Goal: Transaction & Acquisition: Purchase product/service

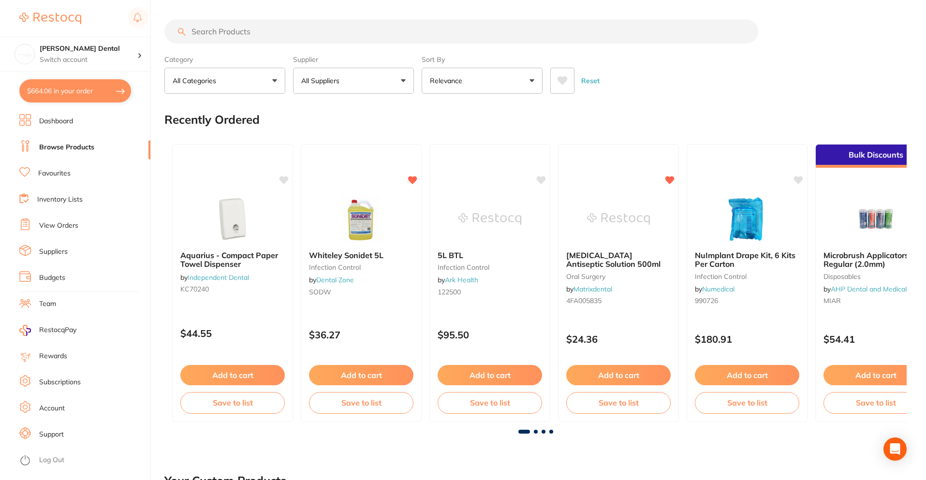
click at [277, 32] on input "search" at bounding box center [461, 31] width 594 height 24
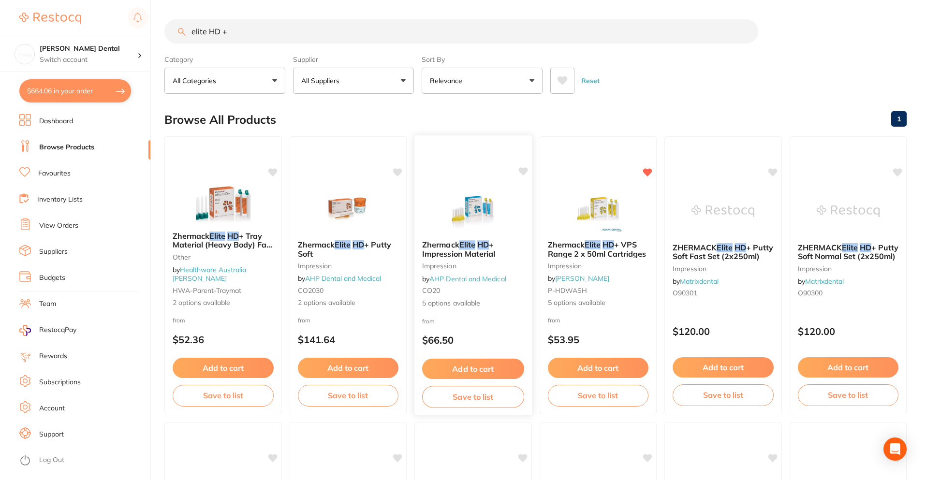
type input "elite HD +"
click at [474, 251] on span "+ Impression Material" at bounding box center [459, 249] width 74 height 19
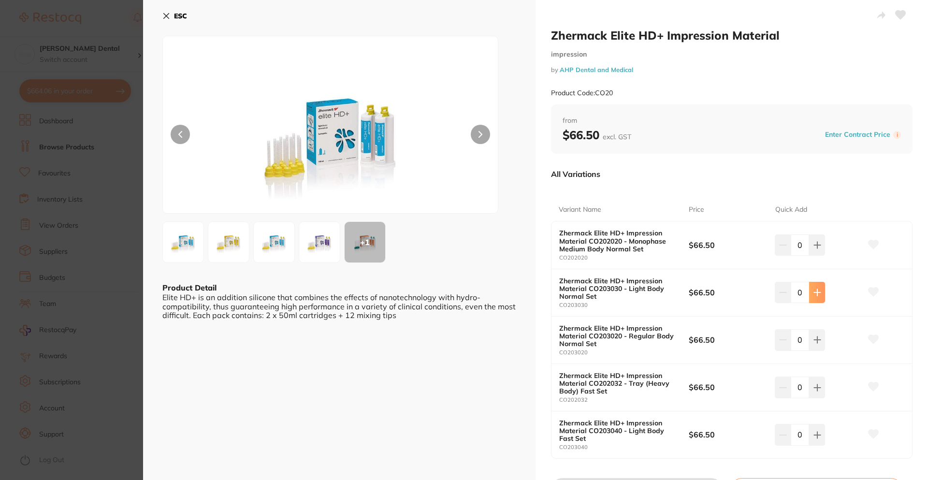
click at [819, 291] on icon at bounding box center [818, 293] width 8 height 8
type input "2"
click at [870, 291] on icon at bounding box center [874, 291] width 10 height 9
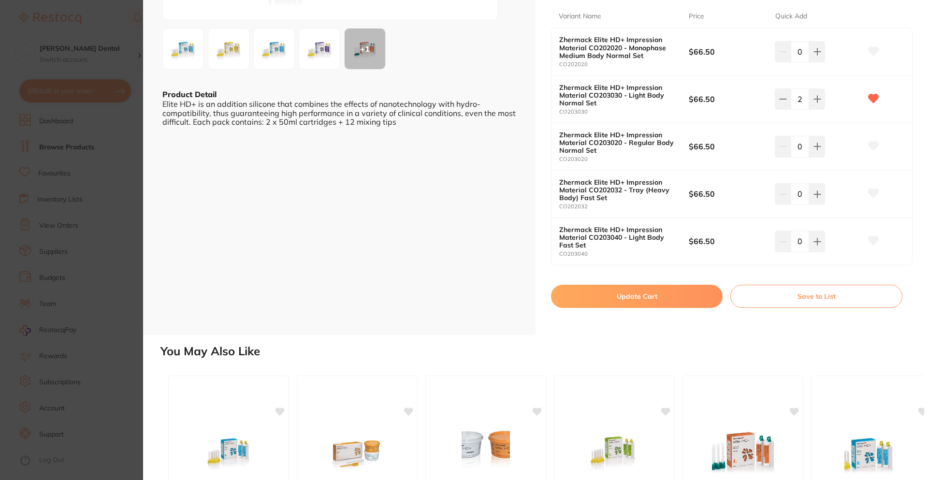
click at [669, 294] on button "Update Cart" at bounding box center [637, 296] width 172 height 23
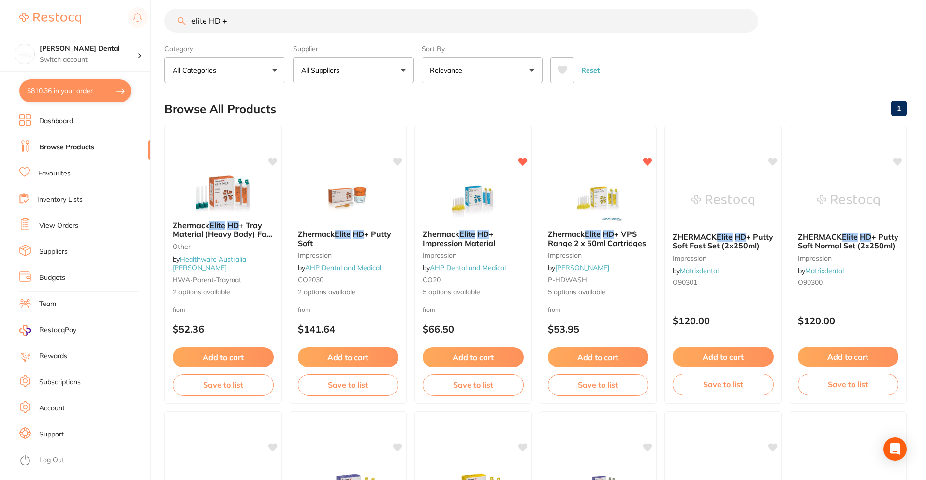
click at [39, 96] on button "$810.36 in your order" at bounding box center [75, 90] width 112 height 23
checkbox input "true"
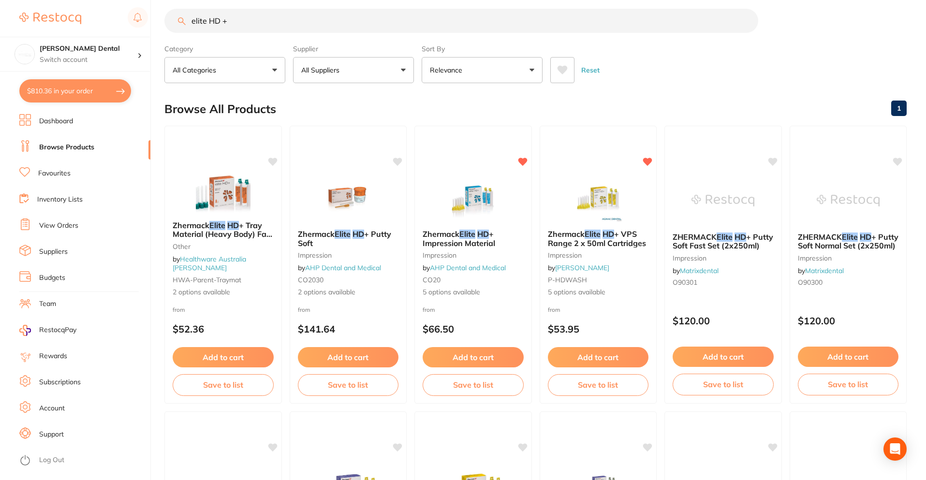
checkbox input "true"
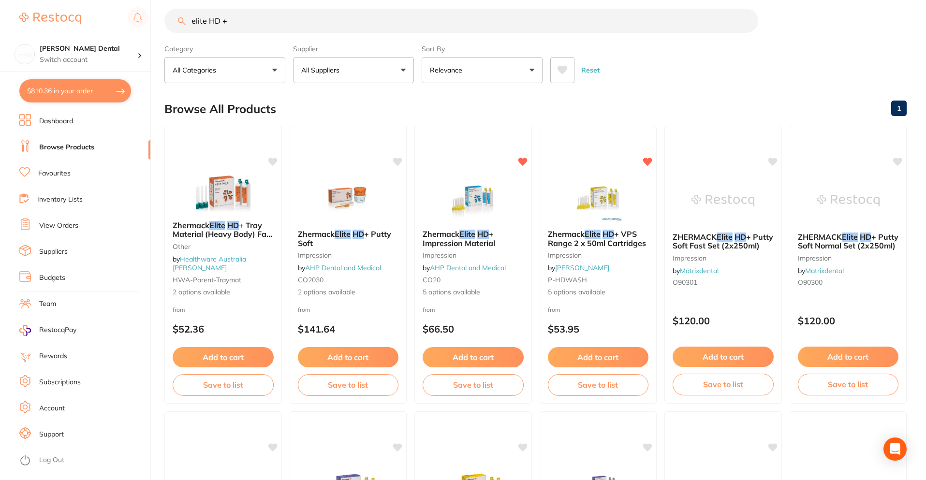
checkbox input "true"
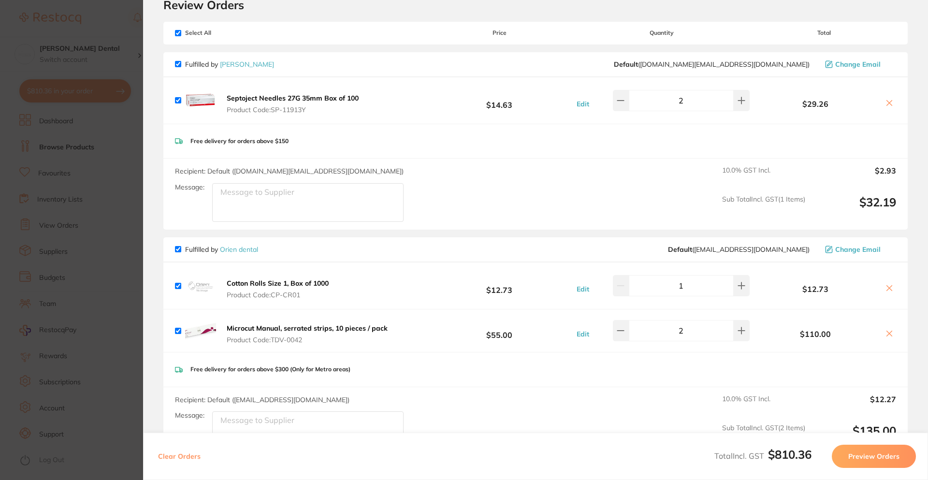
scroll to position [145, 0]
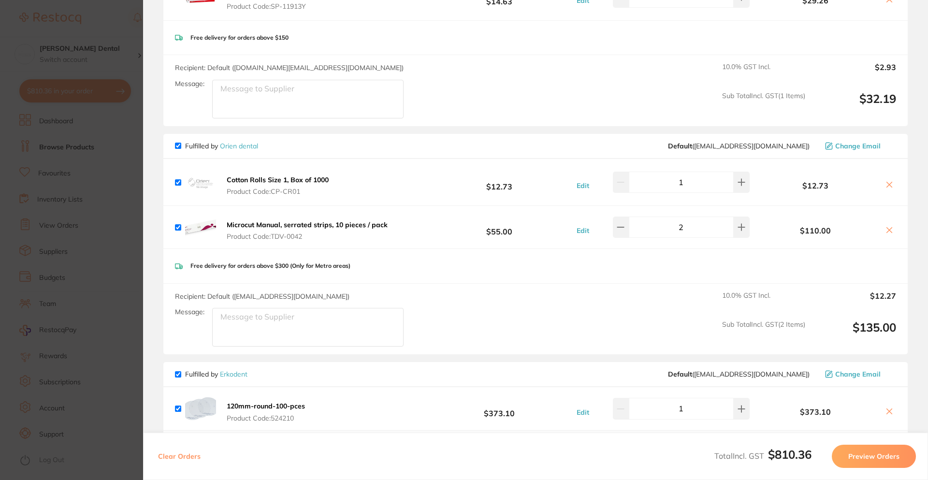
click at [246, 149] on link "Orien dental" at bounding box center [239, 146] width 38 height 9
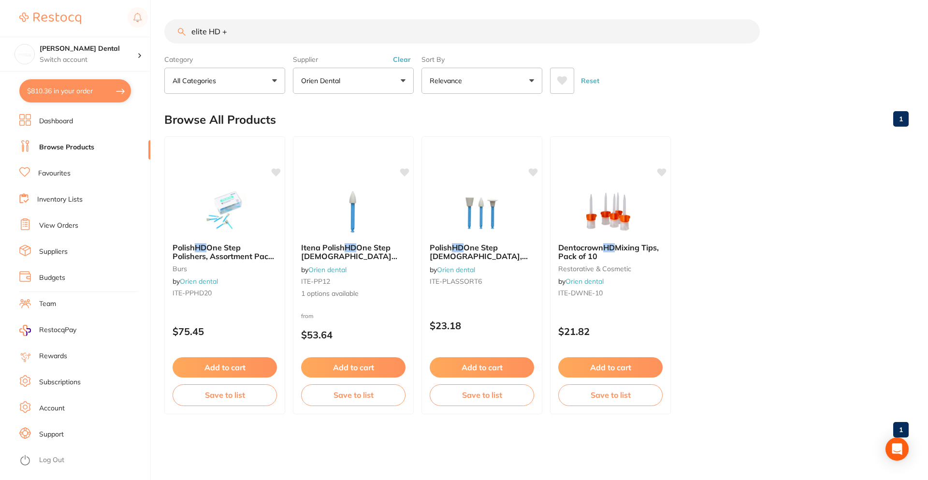
click at [53, 251] on link "Suppliers" at bounding box center [53, 252] width 29 height 10
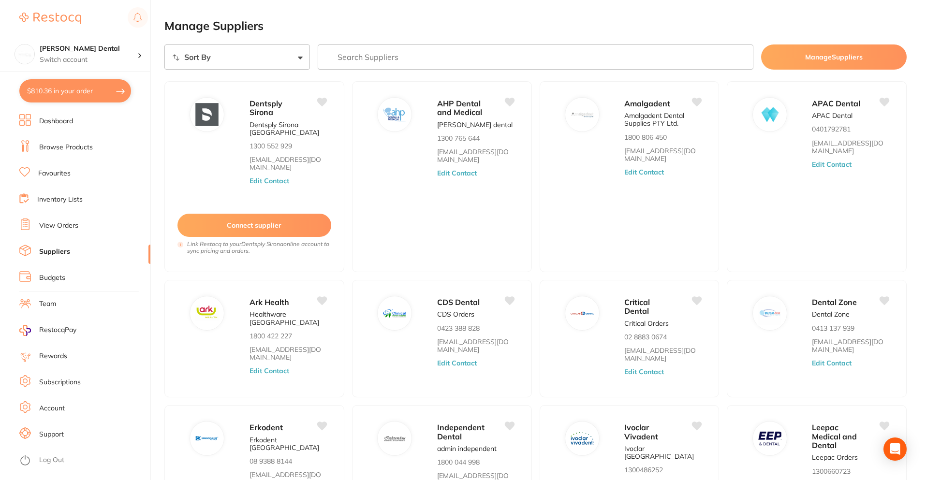
click at [405, 54] on input "search" at bounding box center [536, 56] width 436 height 25
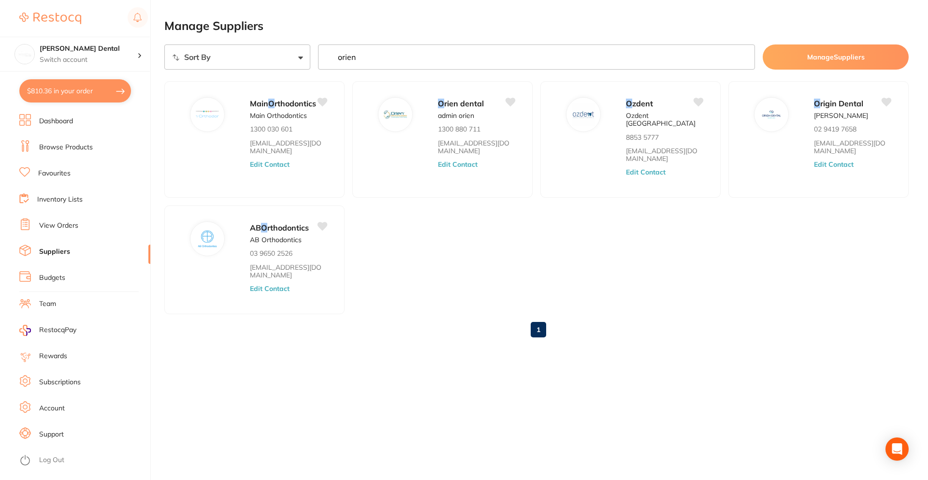
type input "orien"
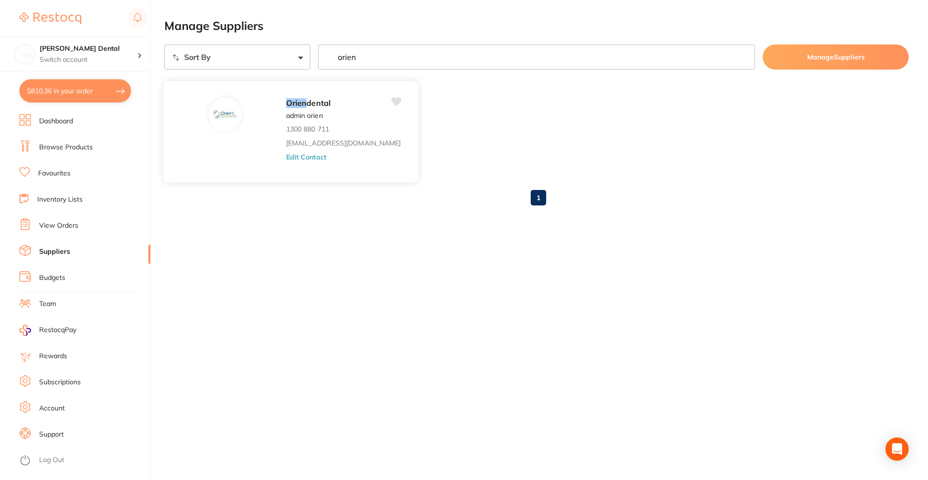
click at [286, 153] on button "Edit Contact" at bounding box center [306, 157] width 40 height 8
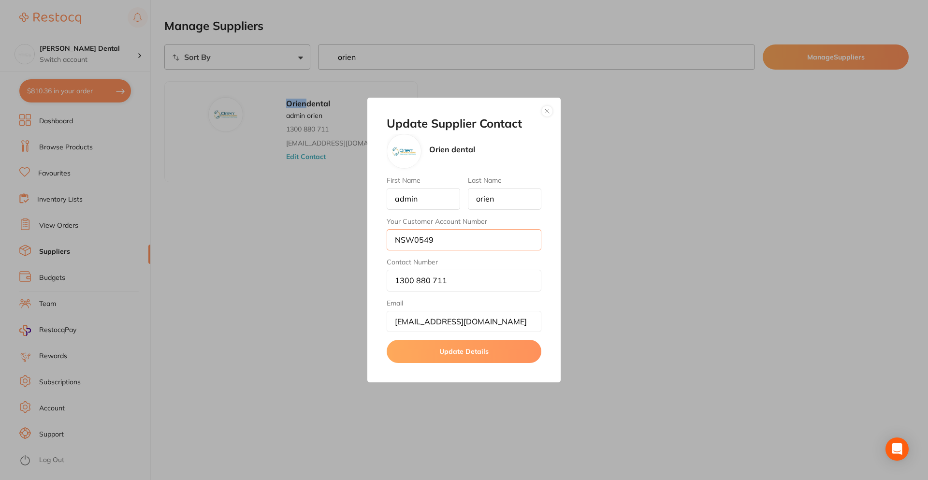
click at [443, 246] on input "NSW0549" at bounding box center [464, 239] width 155 height 21
drag, startPoint x: 451, startPoint y: 243, endPoint x: 257, endPoint y: 245, distance: 193.9
click at [257, 245] on div "Update Supplier Contact Orien dental First Name admin Last Name orien Your Cust…" at bounding box center [464, 240] width 928 height 480
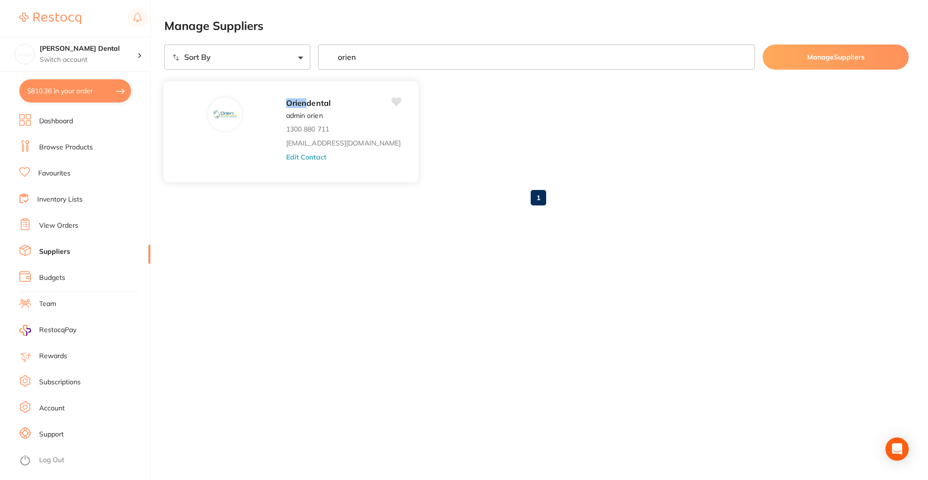
click at [286, 160] on button "Edit Contact" at bounding box center [306, 157] width 40 height 8
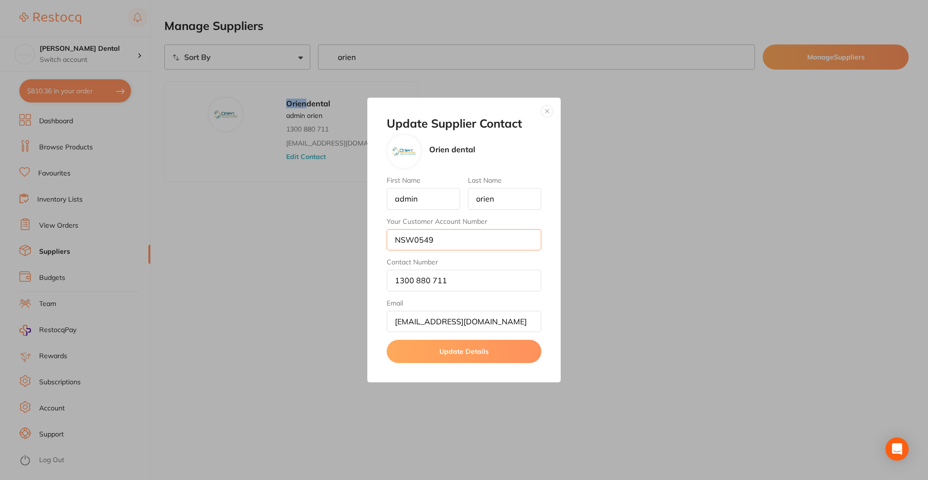
drag, startPoint x: 461, startPoint y: 242, endPoint x: 353, endPoint y: 229, distance: 109.1
click at [353, 229] on div "Update Supplier Contact Orien dental First Name admin Last Name orien Your Cust…" at bounding box center [464, 240] width 928 height 480
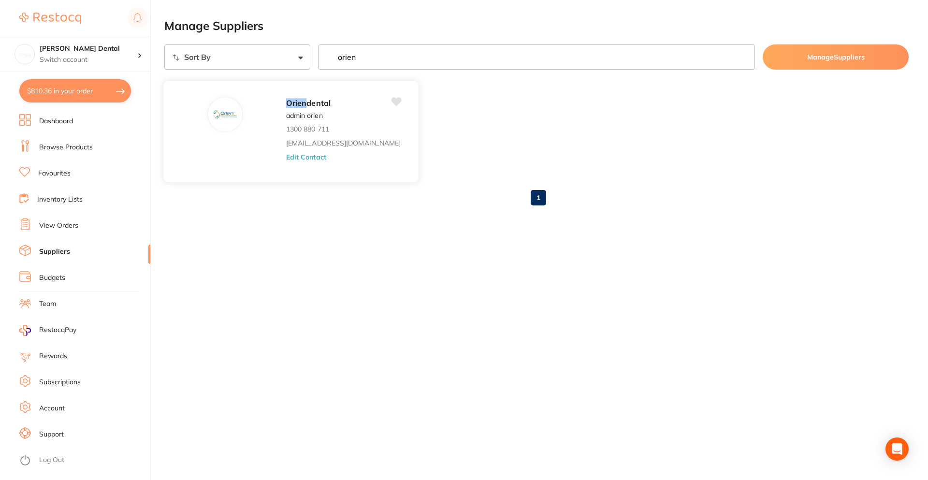
click at [286, 151] on div "Orien dental admin orien 1300 880 711 [EMAIL_ADDRESS][DOMAIN_NAME] Edit Contact" at bounding box center [347, 134] width 123 height 75
click at [286, 155] on button "Edit Contact" at bounding box center [306, 157] width 40 height 8
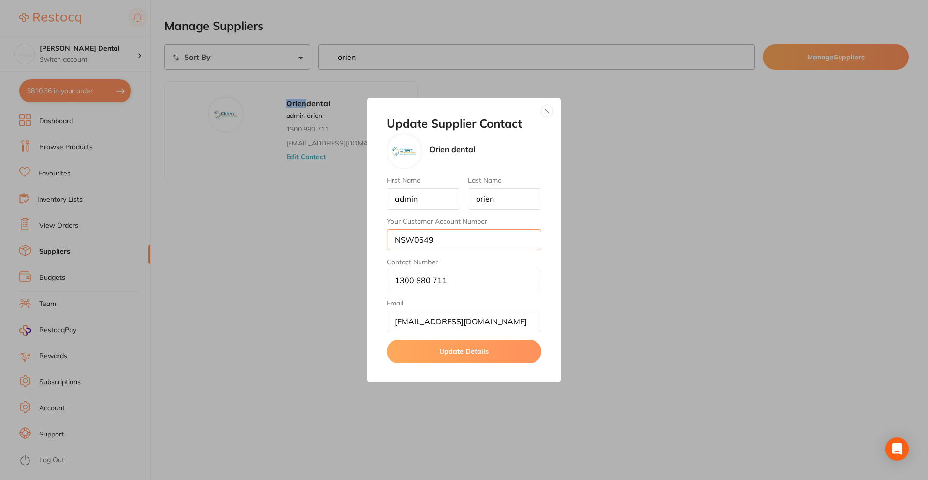
click at [445, 233] on input "NSW0549" at bounding box center [464, 239] width 155 height 21
type input "N"
drag, startPoint x: 410, startPoint y: 237, endPoint x: 395, endPoint y: 237, distance: 14.5
click at [395, 237] on input "3269" at bounding box center [464, 239] width 155 height 21
paste input "NSW054"
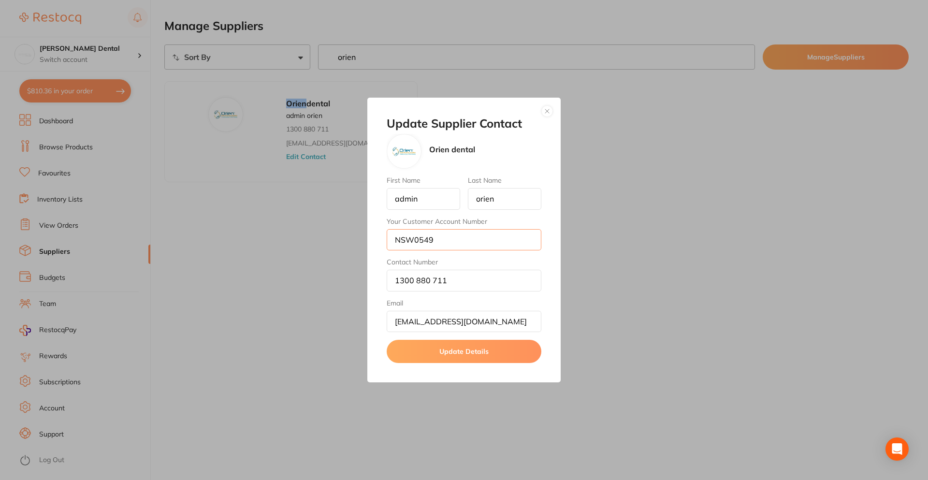
type input "NSW0549"
click at [636, 268] on div "Update Supplier Contact Orien dental First Name admin Last Name orien Your Cust…" at bounding box center [464, 240] width 928 height 480
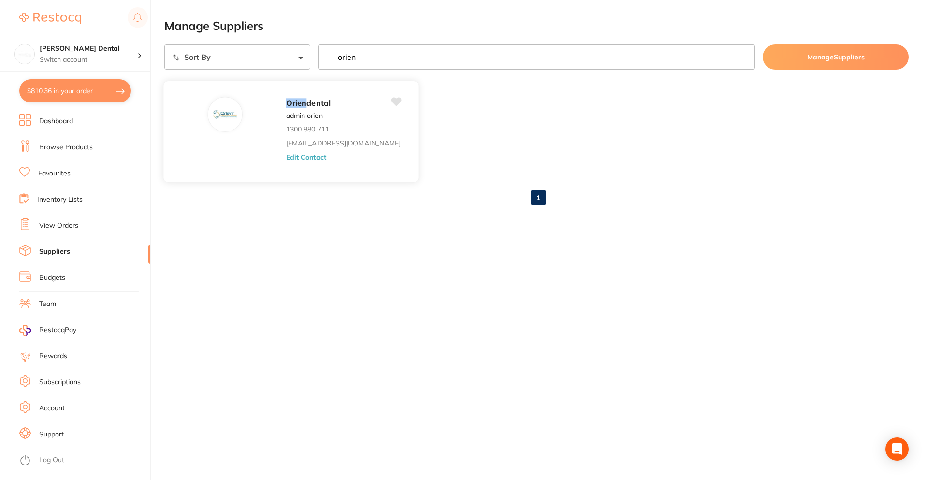
click at [286, 160] on button "Edit Contact" at bounding box center [306, 157] width 40 height 8
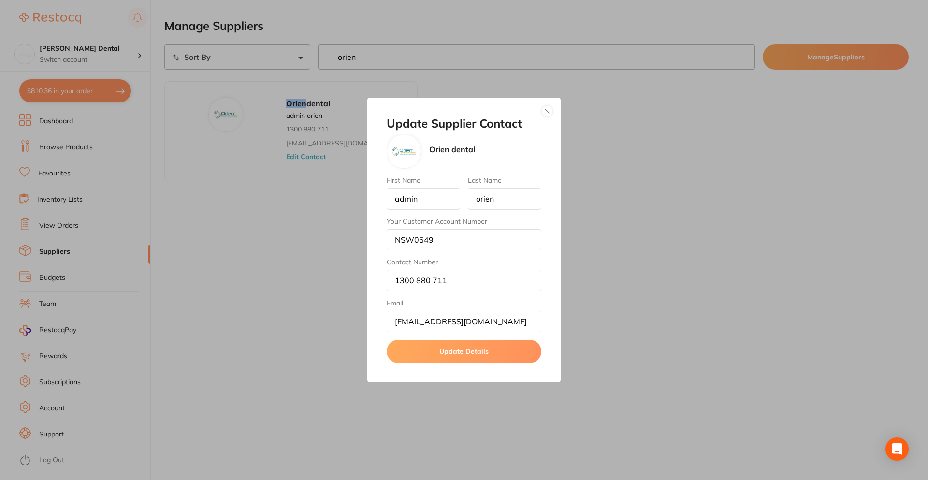
click at [477, 351] on button "Update Details" at bounding box center [464, 351] width 155 height 23
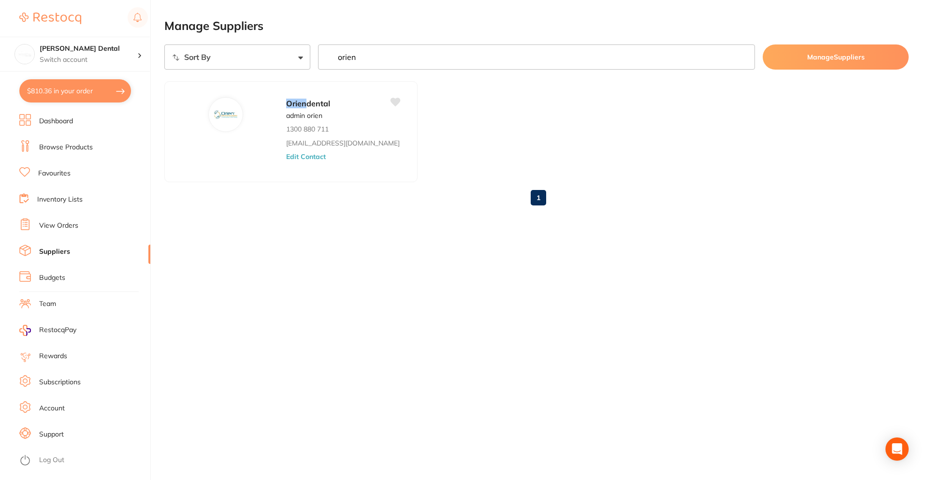
click at [626, 282] on div "Manage Suppliers Sort By A-Z Z-A orien Manage Suppliers Orien dental admin orie…" at bounding box center [546, 240] width 764 height 480
click at [74, 83] on button "$810.36 in your order" at bounding box center [75, 90] width 112 height 23
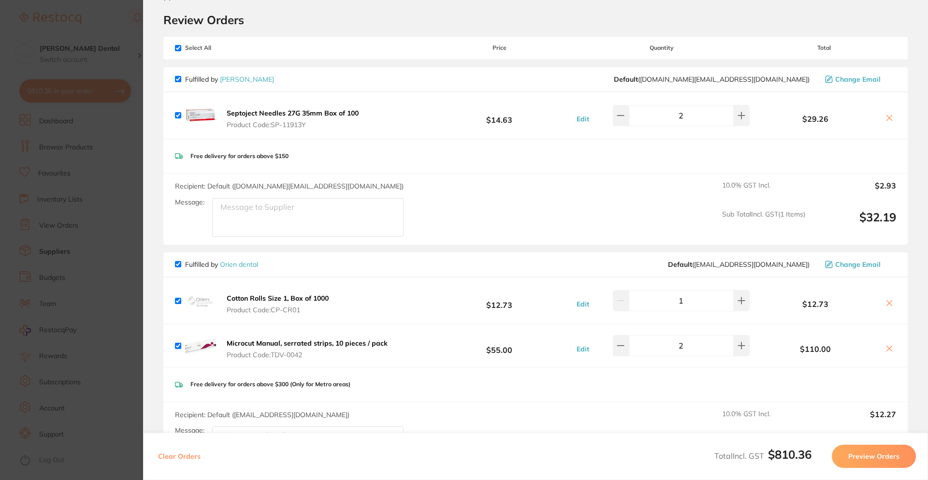
scroll to position [0, 0]
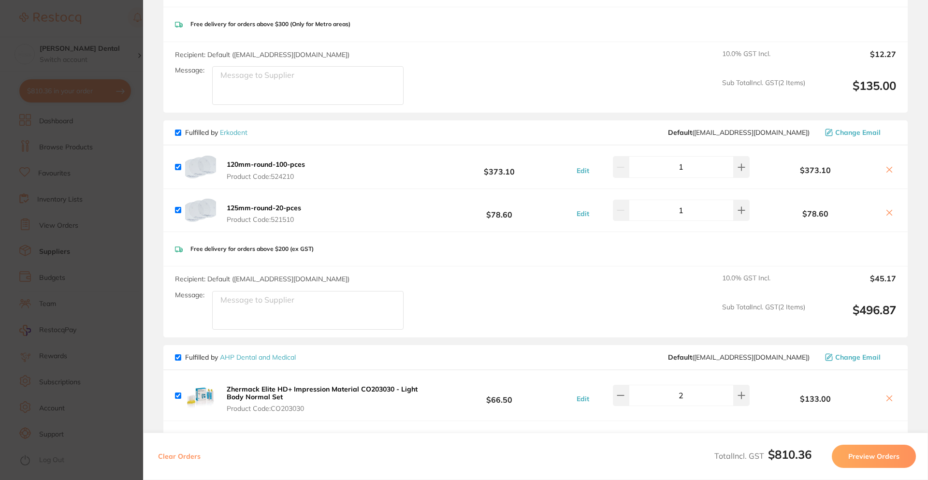
click at [873, 460] on button "Preview Orders" at bounding box center [874, 456] width 84 height 23
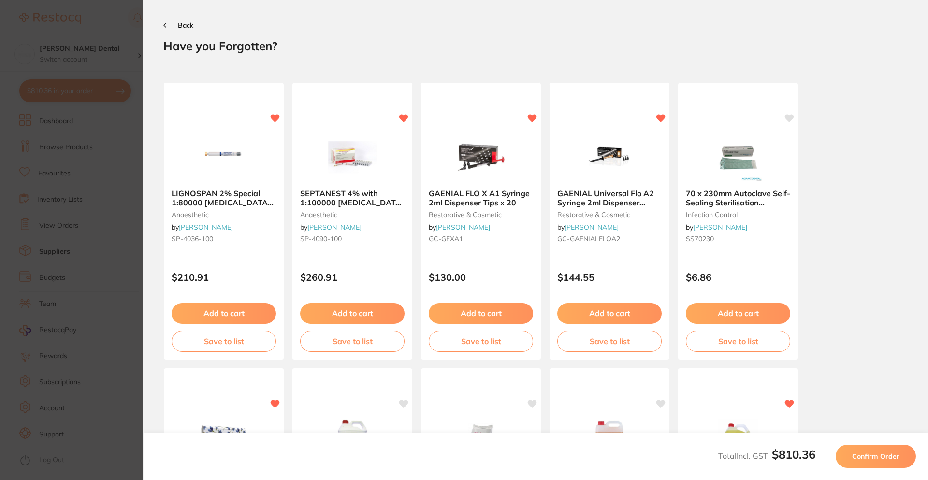
click at [873, 460] on span "Confirm Order" at bounding box center [876, 456] width 47 height 9
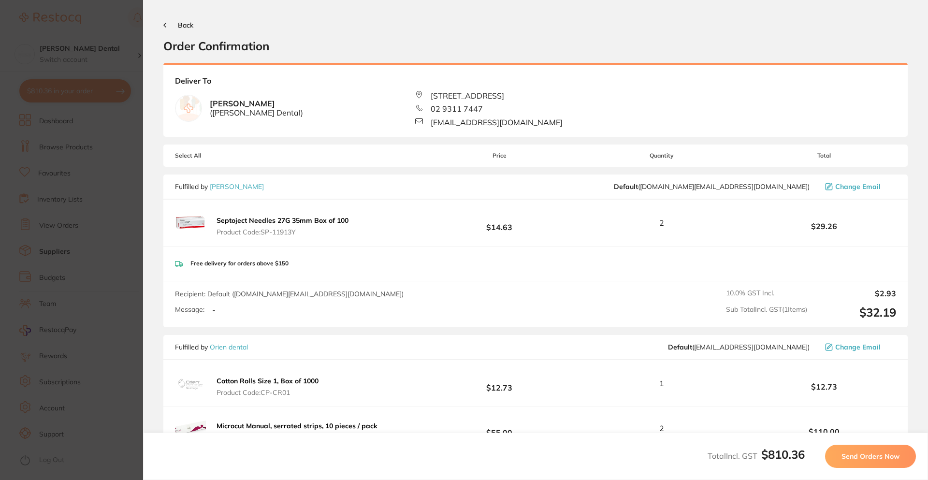
click at [873, 460] on span "Send Orders Now" at bounding box center [871, 456] width 58 height 9
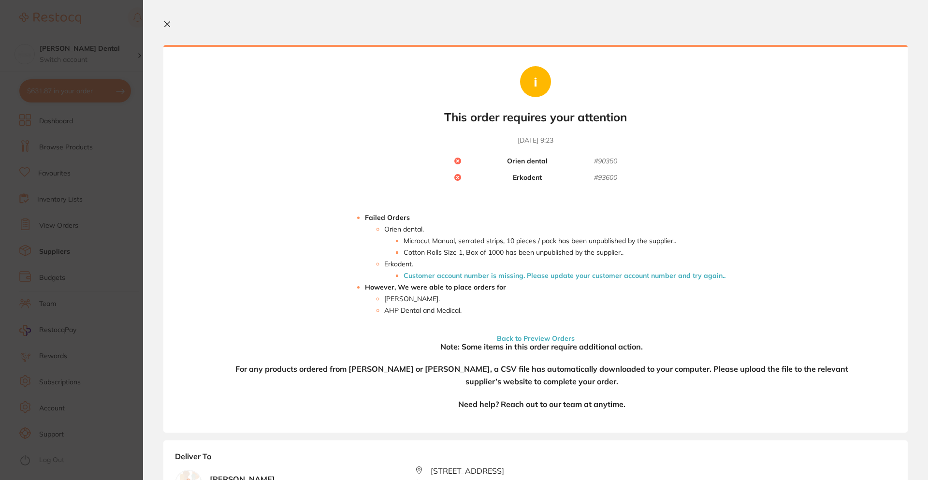
click at [132, 198] on section "Update RRP Set your pre negotiated price for this item. Item Agreed RRP (excl. …" at bounding box center [464, 240] width 928 height 480
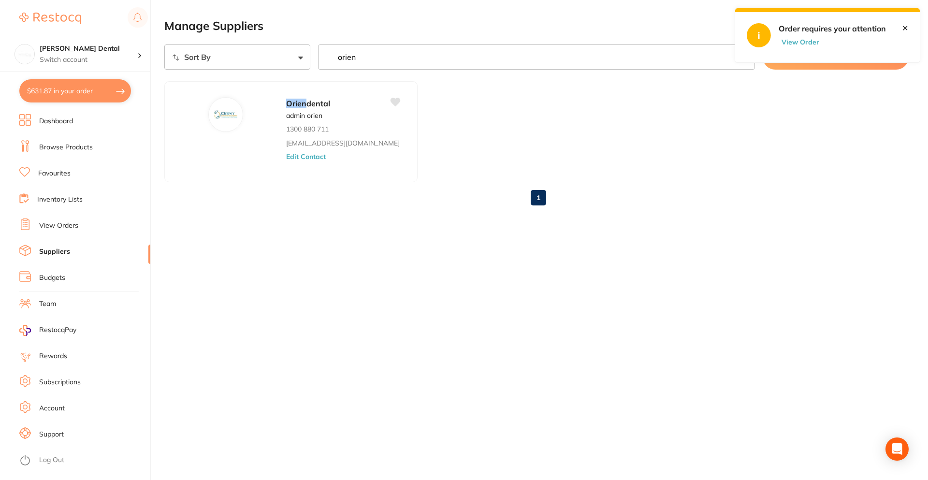
click at [62, 86] on button "$631.87 in your order" at bounding box center [75, 90] width 112 height 23
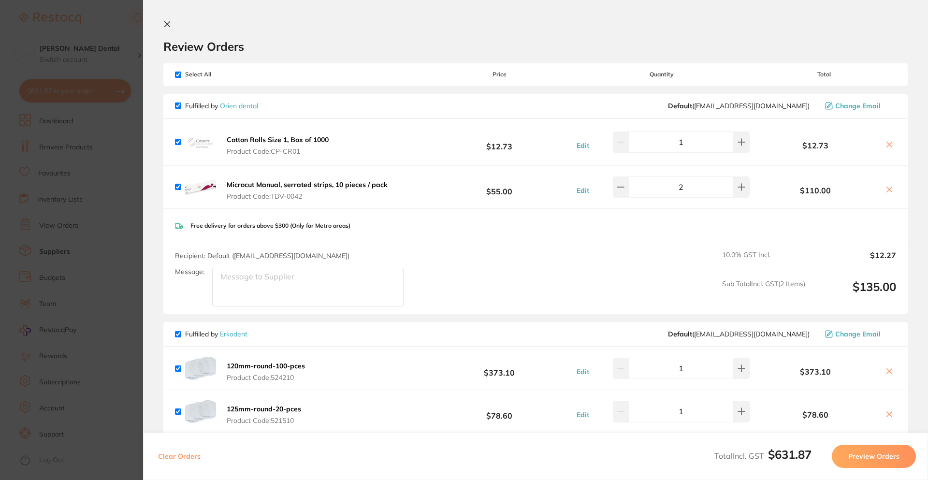
click at [890, 148] on icon at bounding box center [890, 145] width 8 height 8
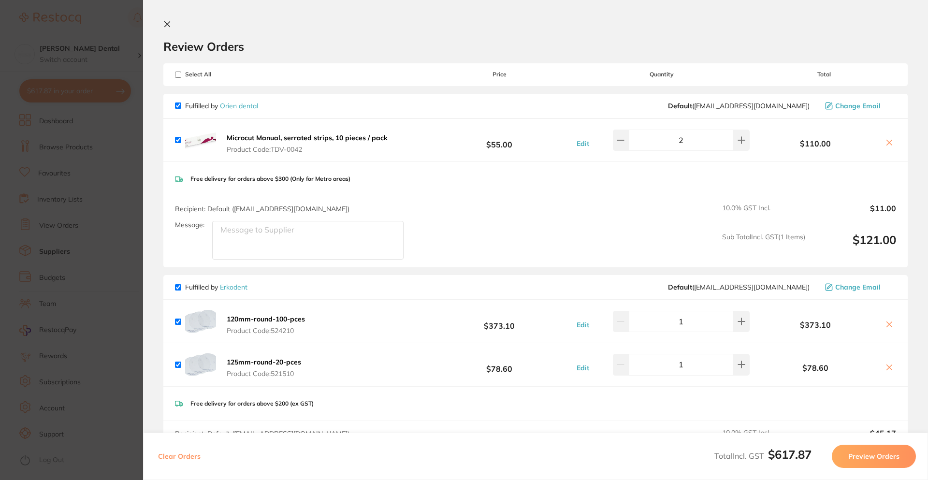
checkbox input "true"
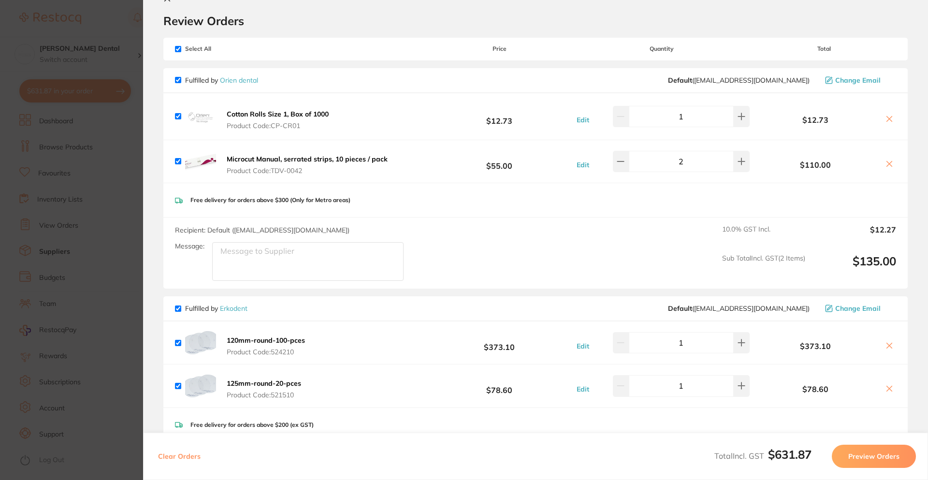
scroll to position [48, 0]
